Goal: Information Seeking & Learning: Learn about a topic

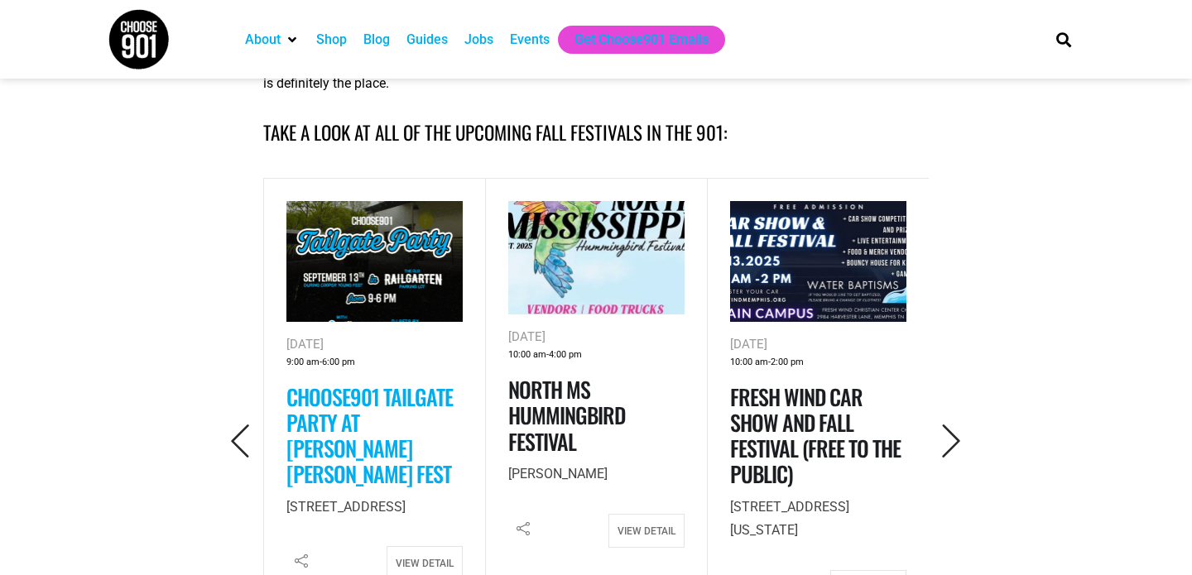
scroll to position [674, 0]
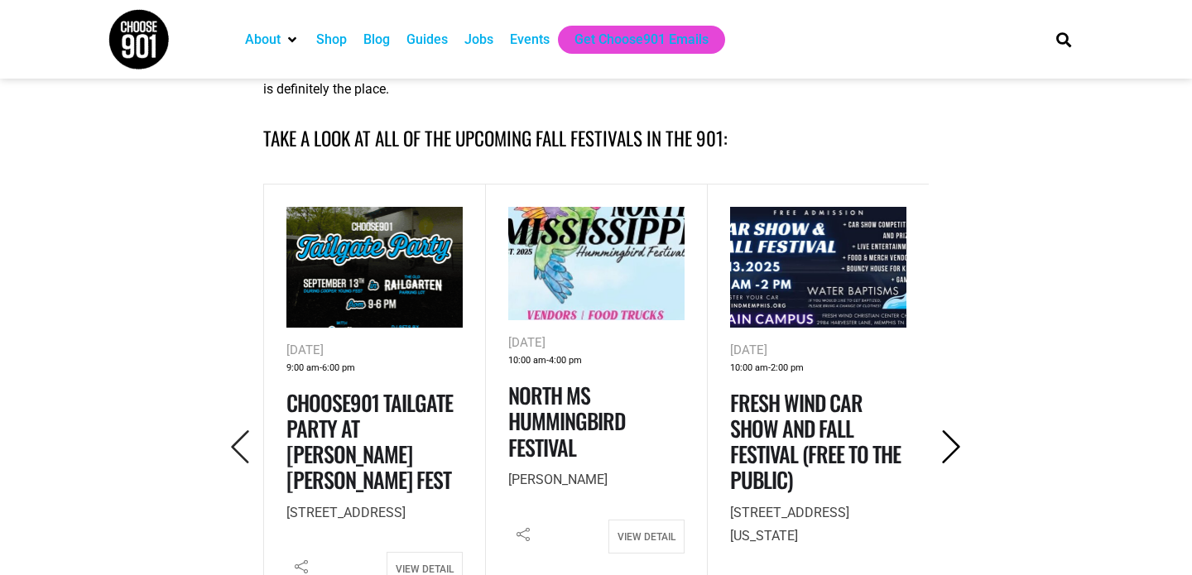
click at [950, 452] on icon "Next" at bounding box center [951, 447] width 34 height 34
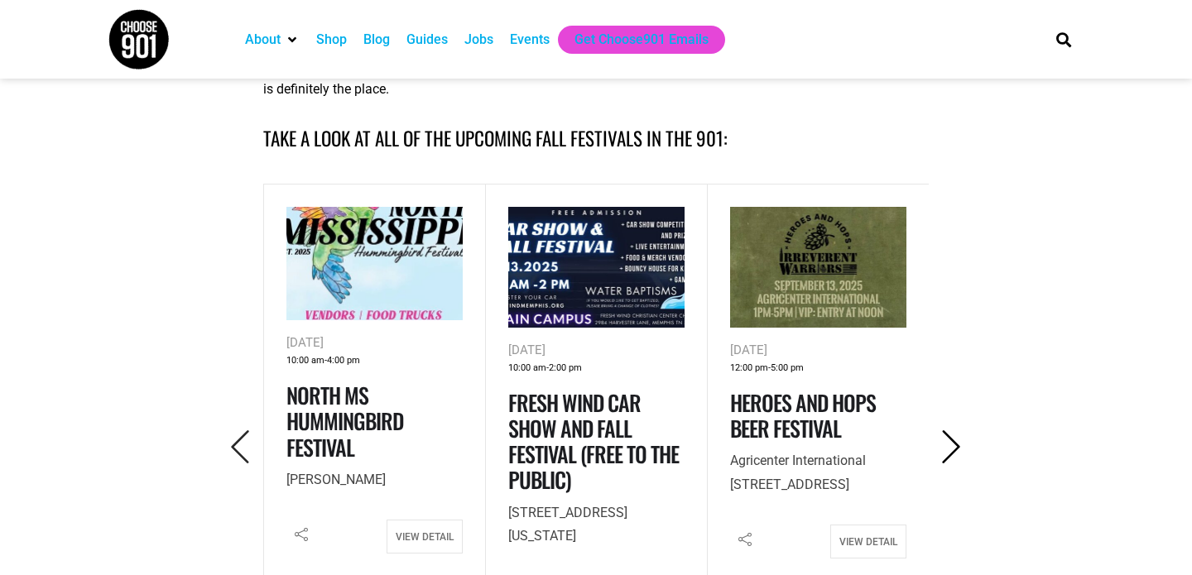
click at [950, 452] on icon "Next" at bounding box center [951, 447] width 34 height 34
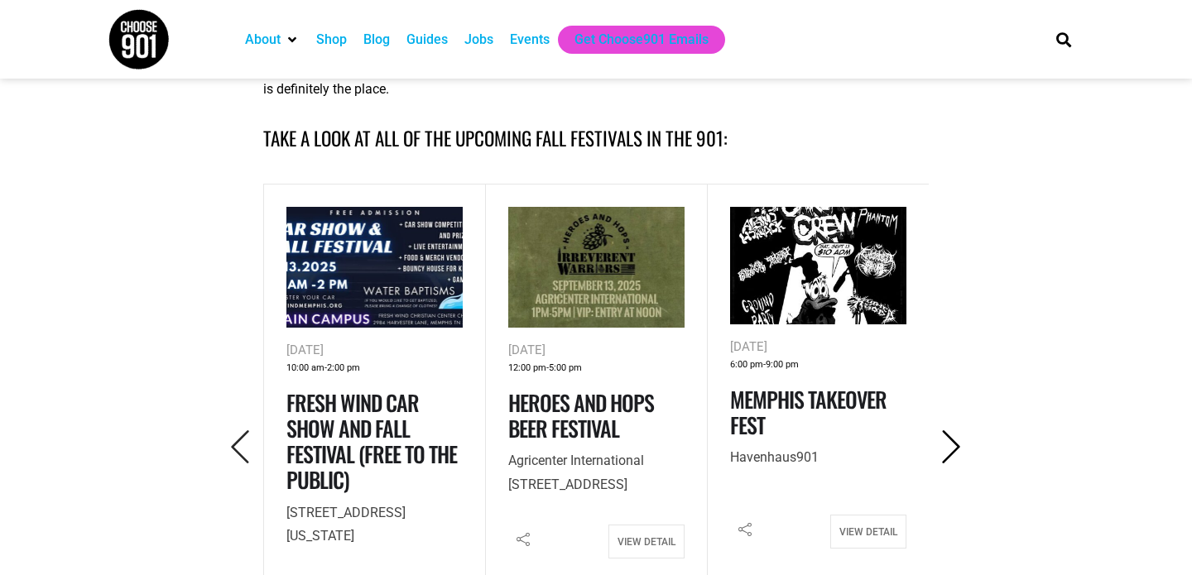
click at [950, 452] on icon "Next" at bounding box center [951, 447] width 34 height 34
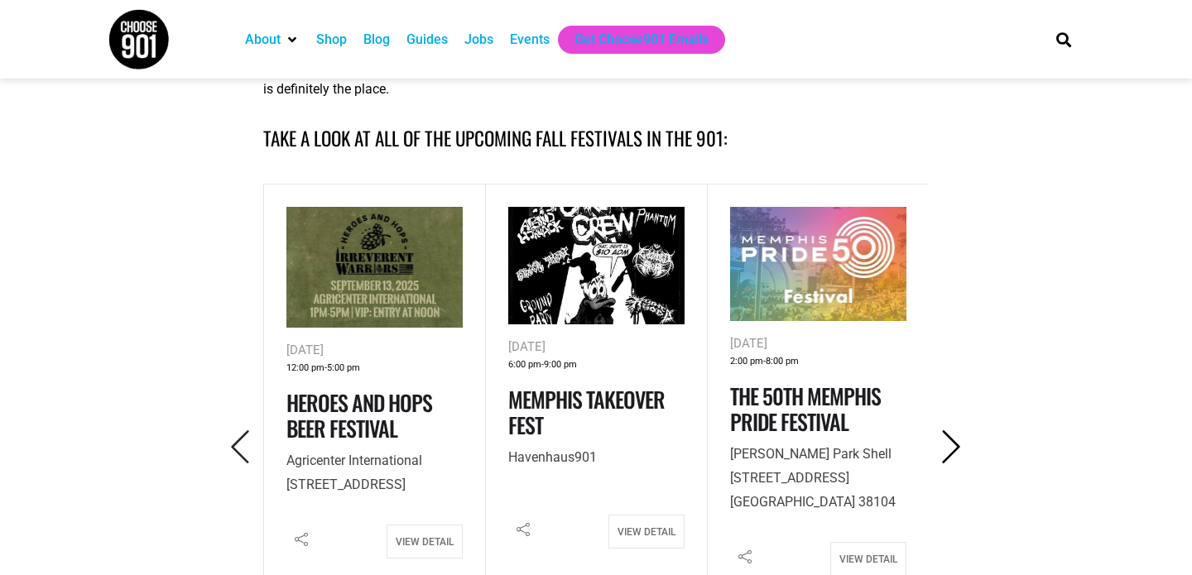
click at [950, 452] on icon "Next" at bounding box center [951, 447] width 34 height 34
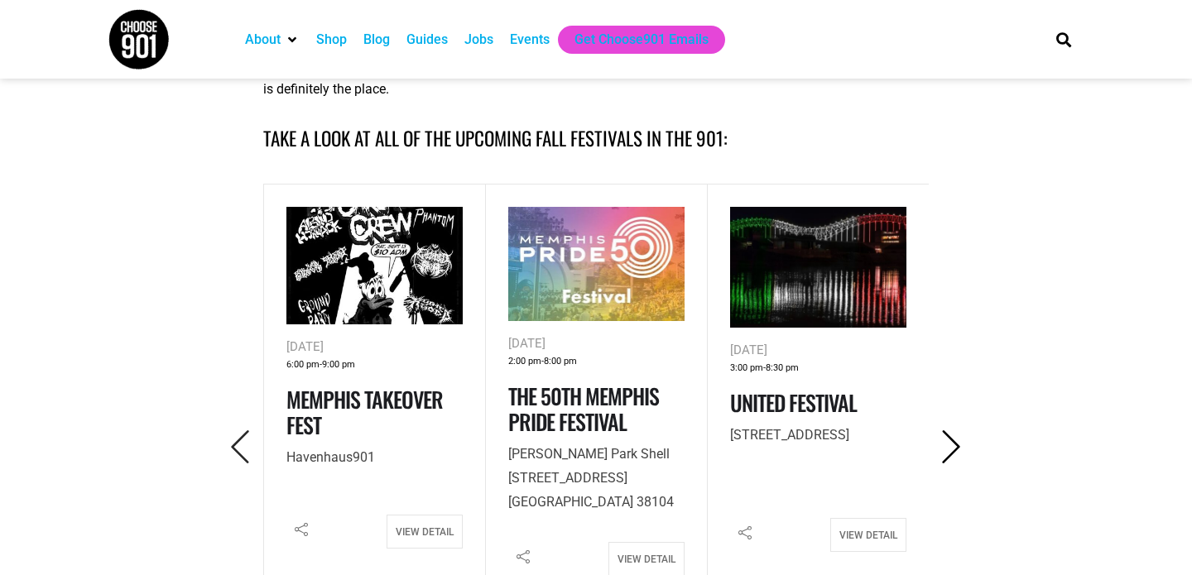
click at [950, 452] on icon "Next" at bounding box center [951, 447] width 34 height 34
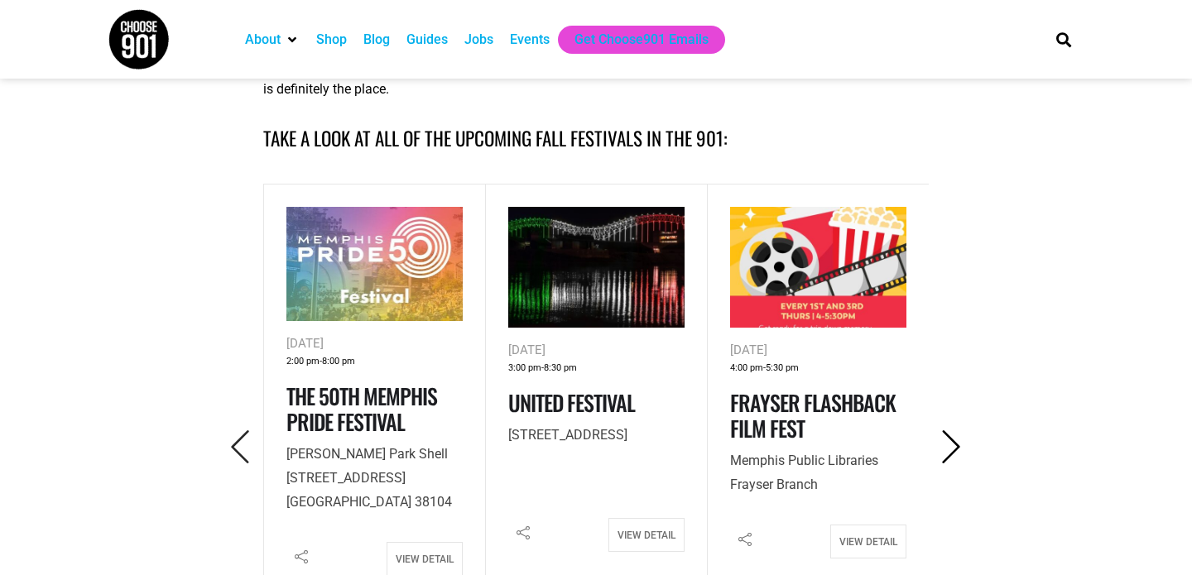
click at [950, 452] on icon "Next" at bounding box center [951, 447] width 34 height 34
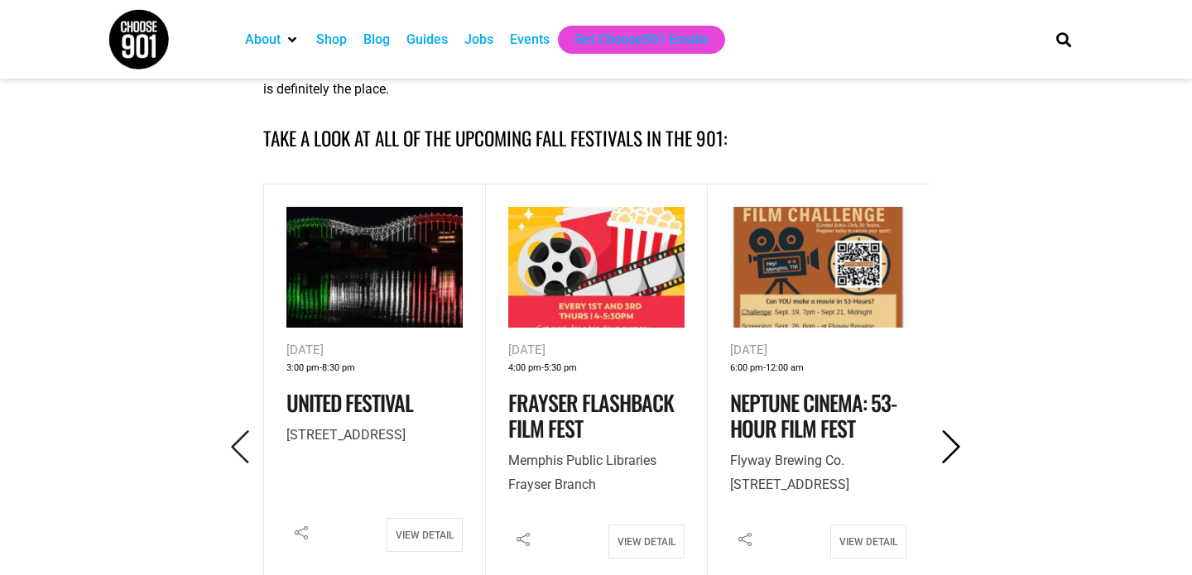
click at [950, 452] on icon "Next" at bounding box center [951, 447] width 34 height 34
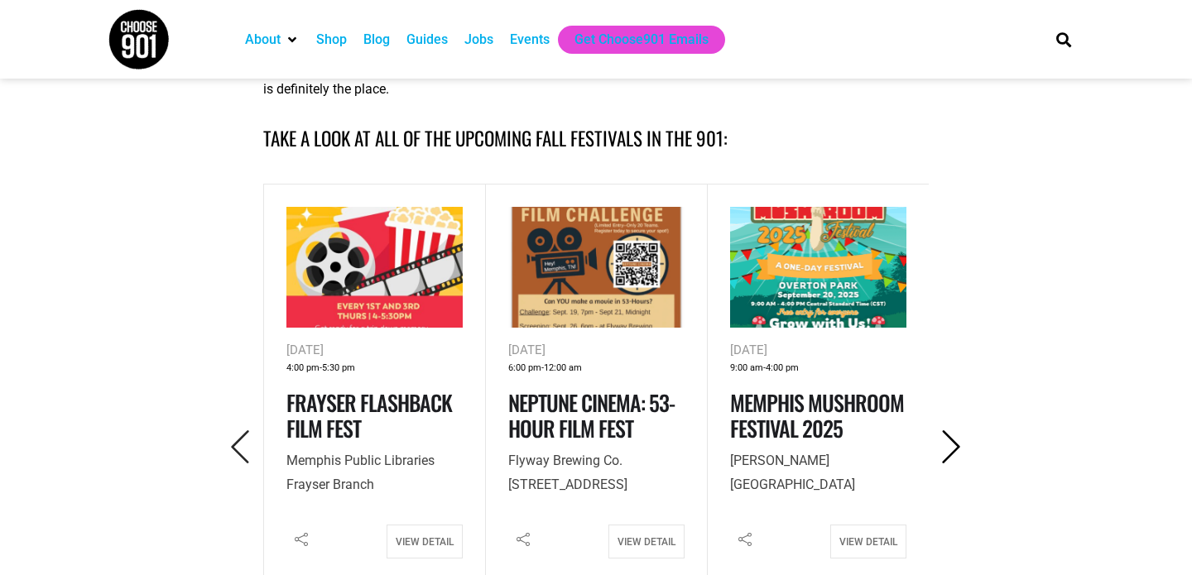
click at [950, 452] on icon "Next" at bounding box center [951, 447] width 34 height 34
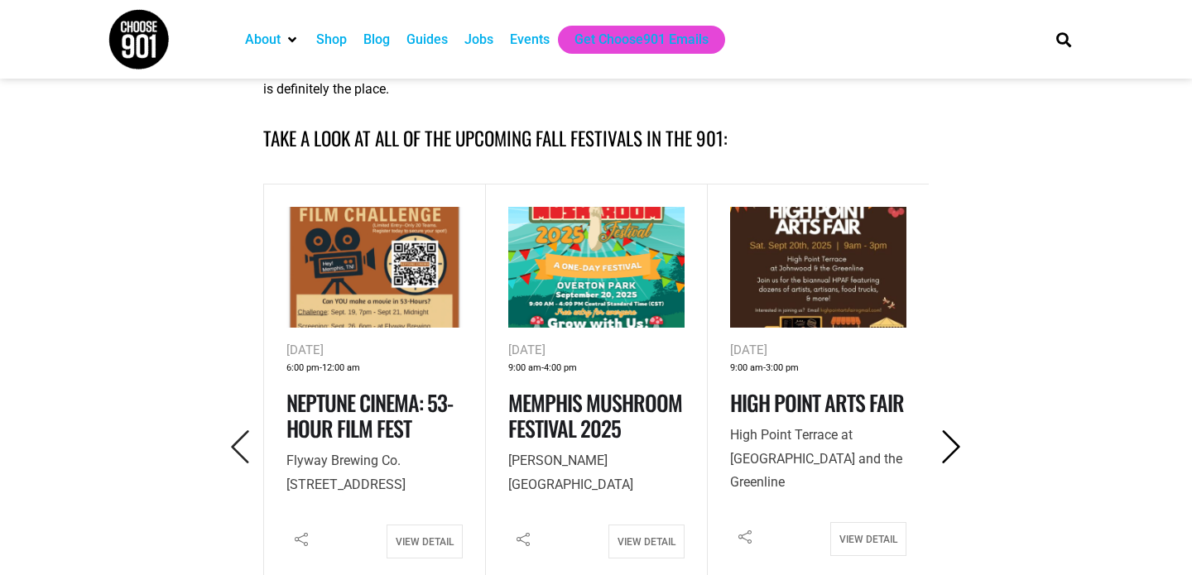
click at [950, 452] on icon "Next" at bounding box center [951, 447] width 34 height 34
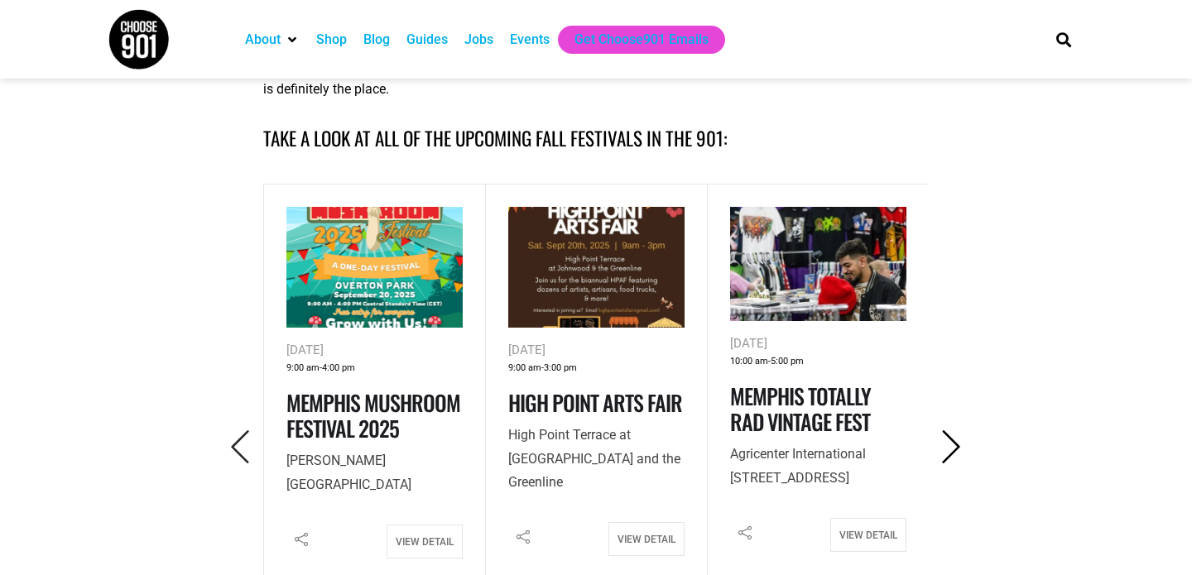
click at [950, 452] on icon "Next" at bounding box center [951, 447] width 34 height 34
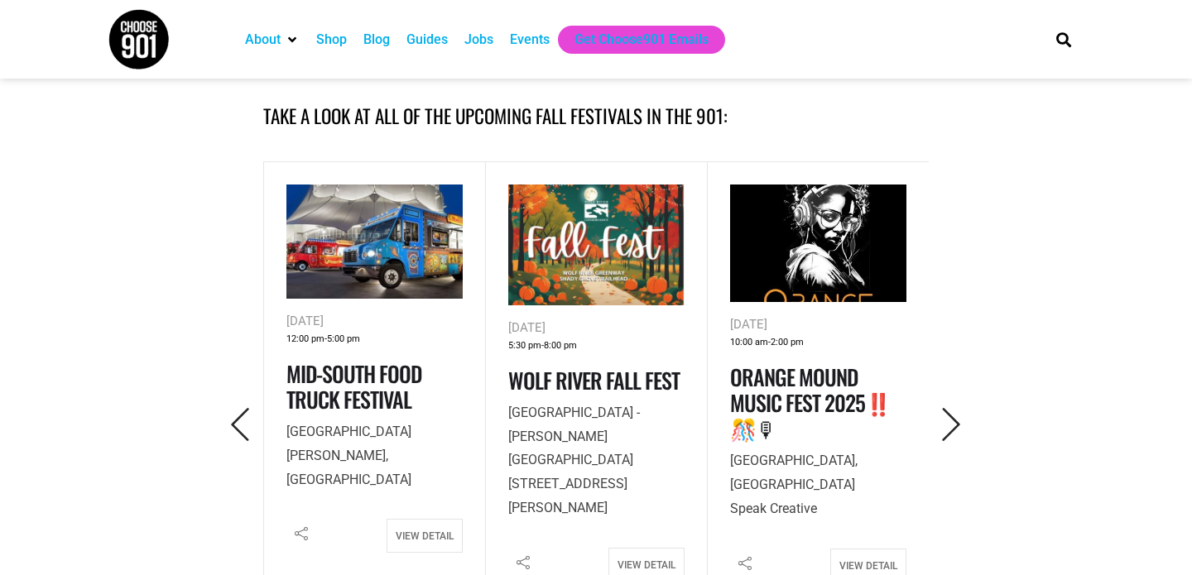
scroll to position [766, 0]
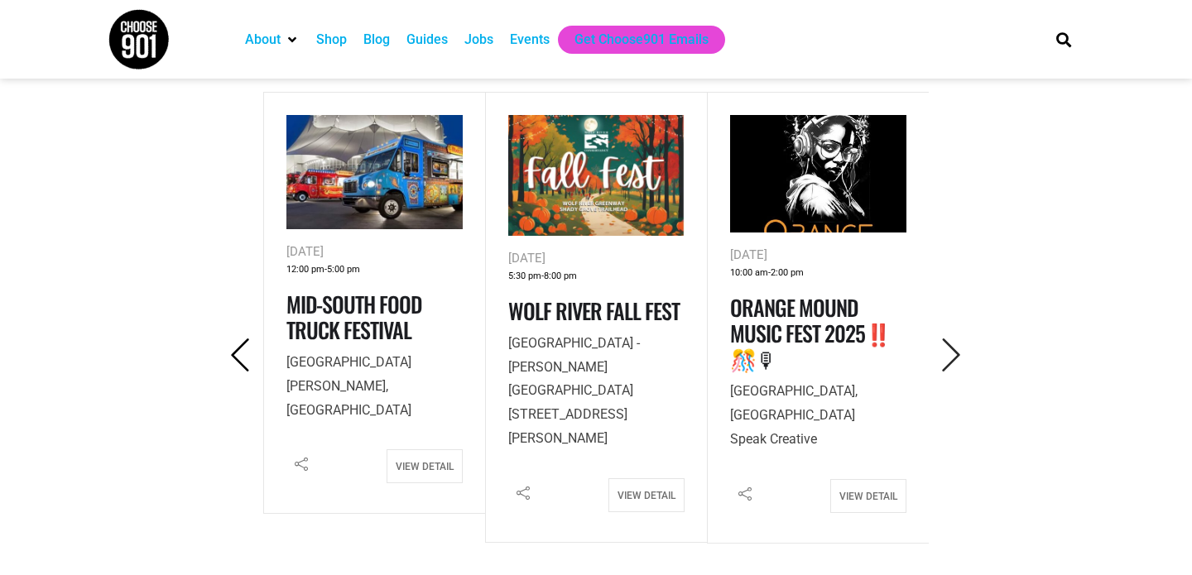
click at [251, 351] on icon "Previous" at bounding box center [240, 355] width 34 height 34
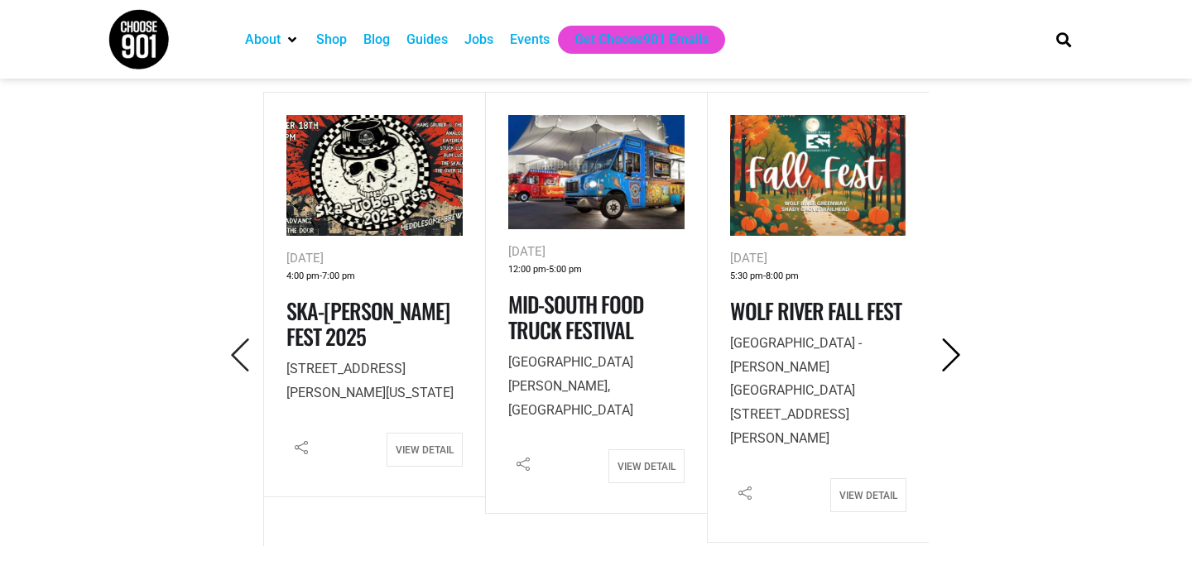
click at [953, 351] on icon "Next" at bounding box center [951, 355] width 34 height 34
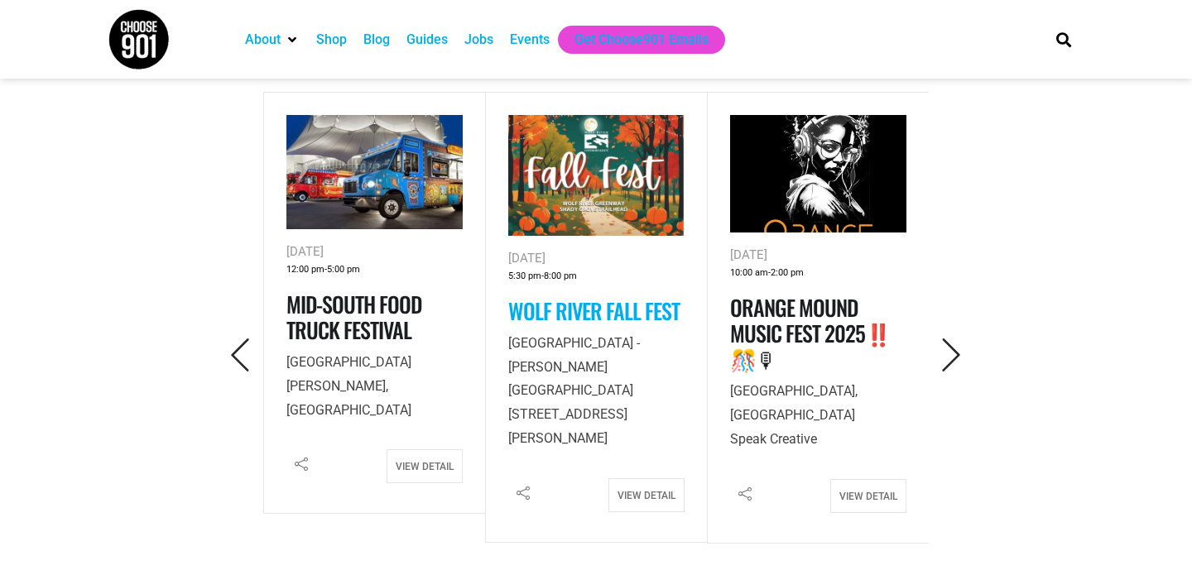
click at [621, 318] on link "Wolf River Fall Fest" at bounding box center [593, 311] width 171 height 32
